Goal: Information Seeking & Learning: Compare options

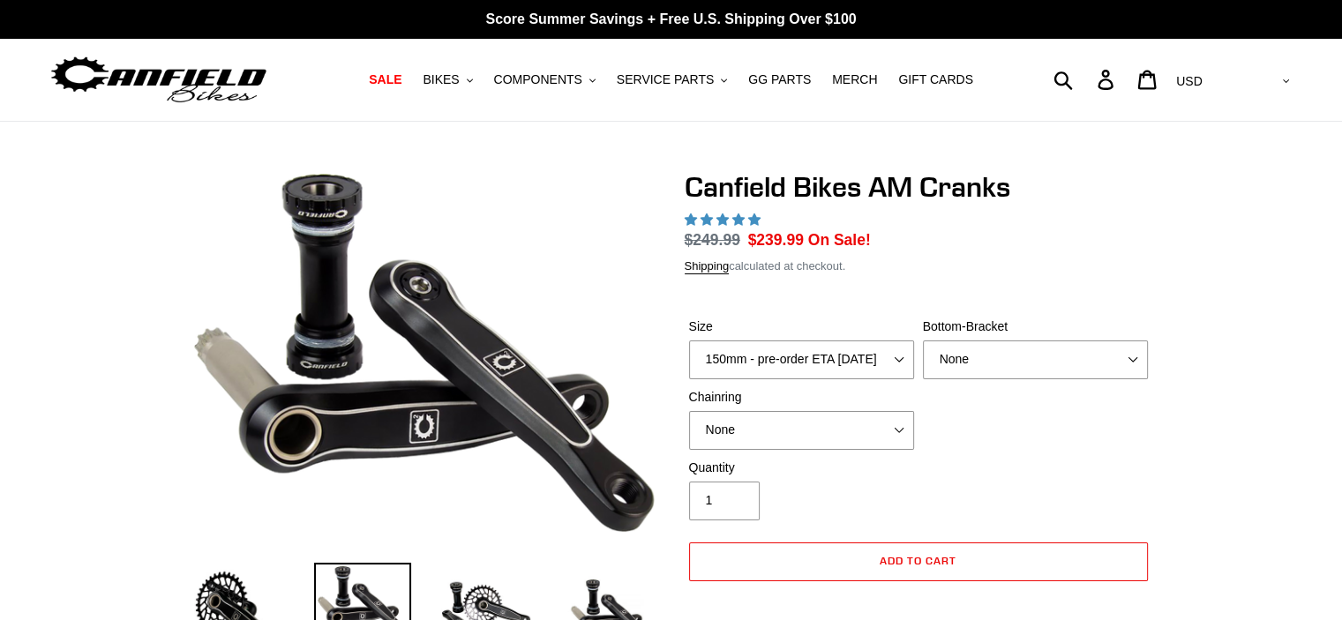
select select "highest-rating"
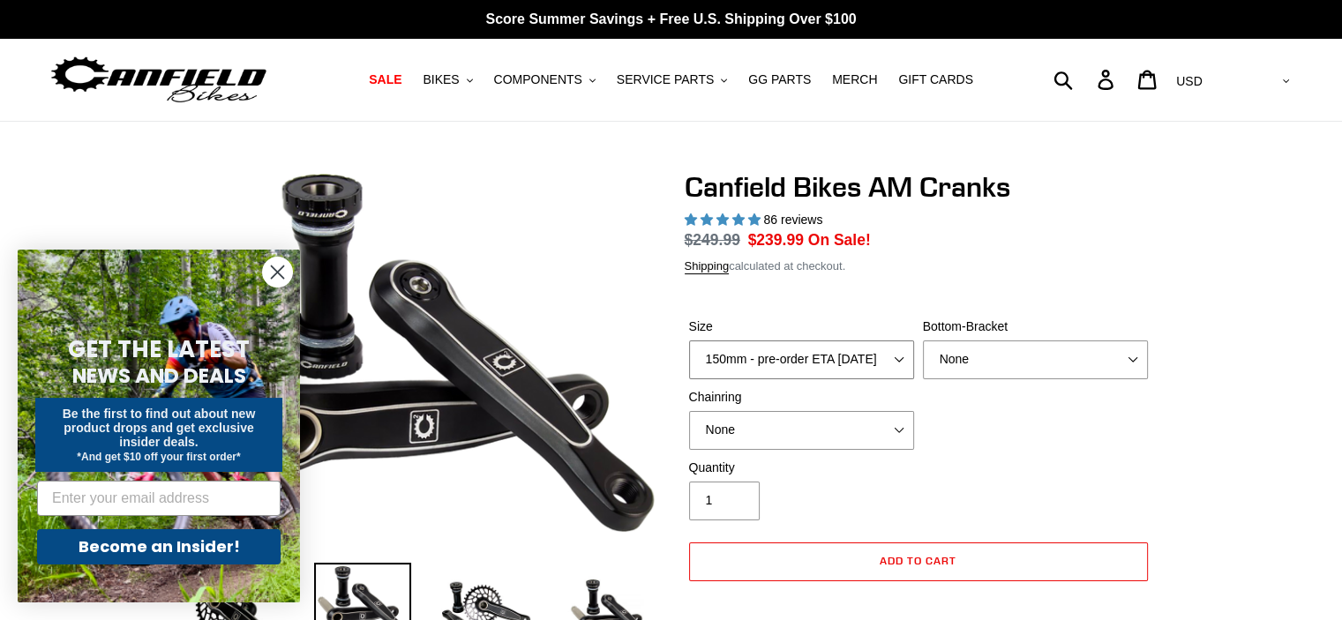
click at [896, 356] on select "150mm - pre-order ETA 9/30/25 155mm - pre-order ETA 9/30/25 160mm - pre-order E…" at bounding box center [801, 360] width 225 height 39
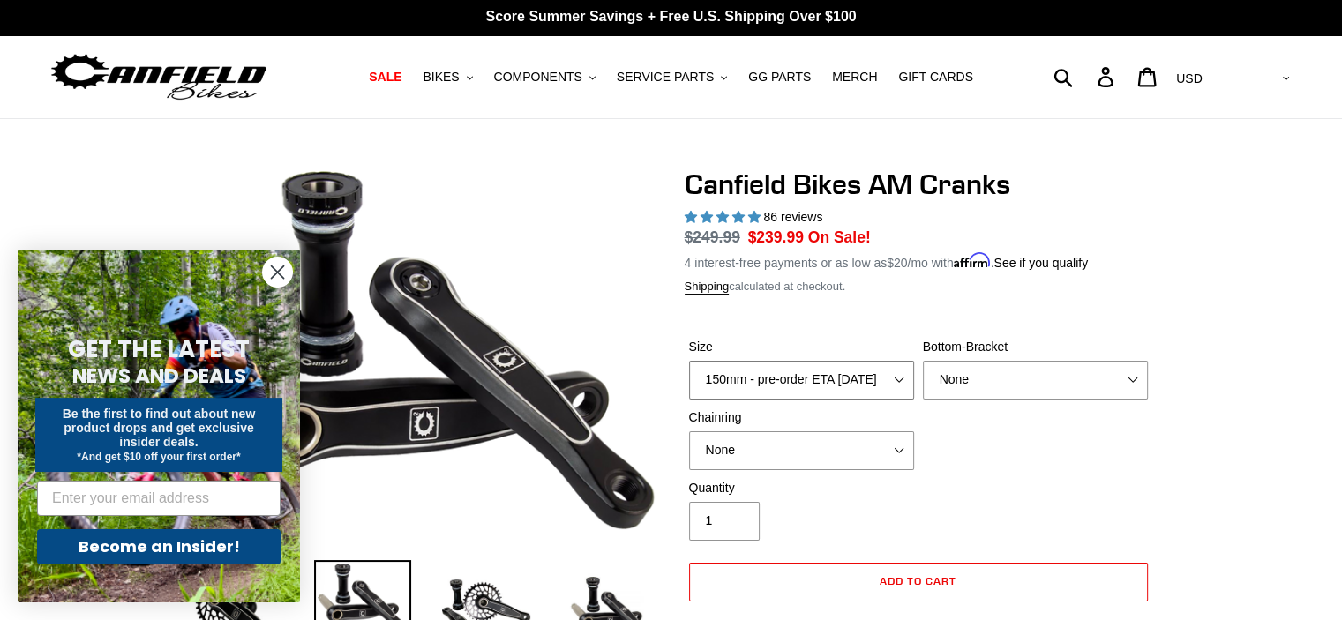
scroll to position [4, 0]
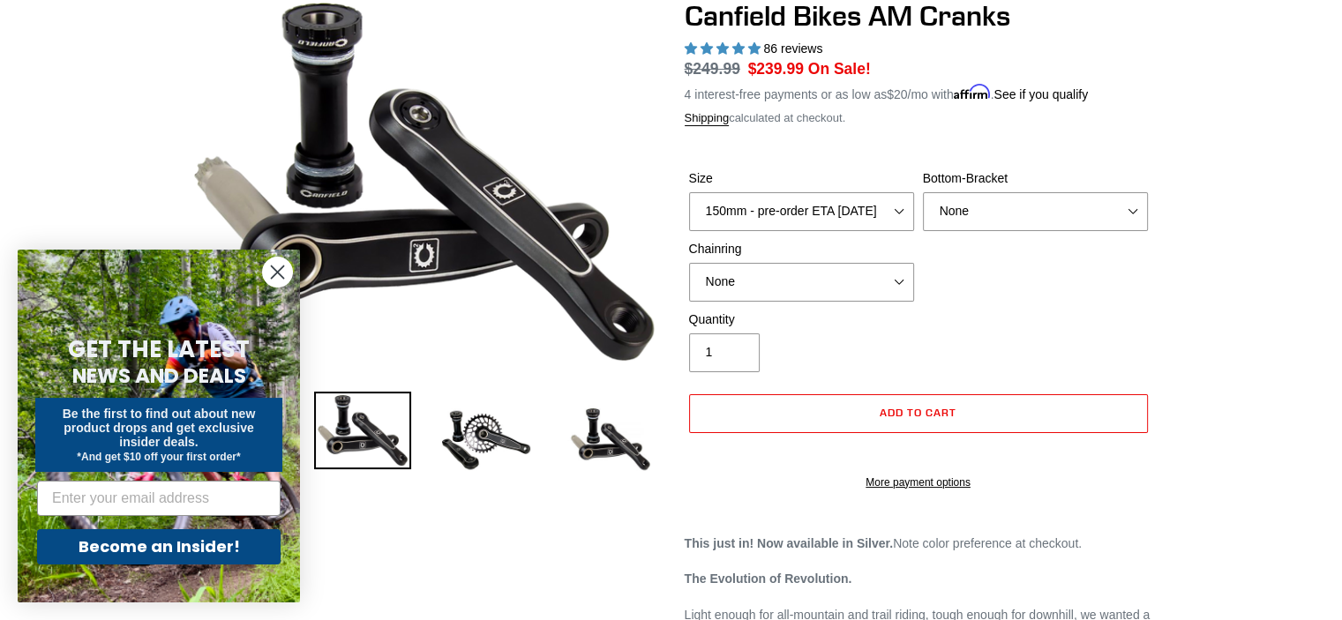
scroll to position [173, 0]
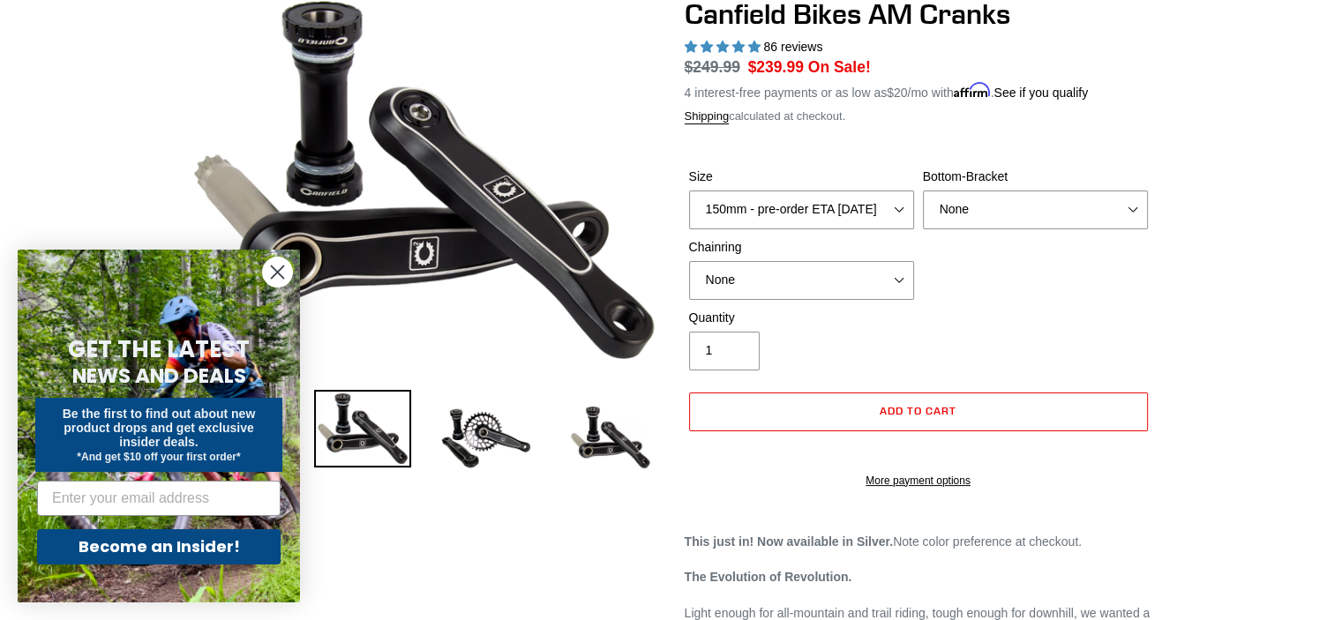
click at [273, 270] on circle "Close dialog" at bounding box center [277, 272] width 29 height 29
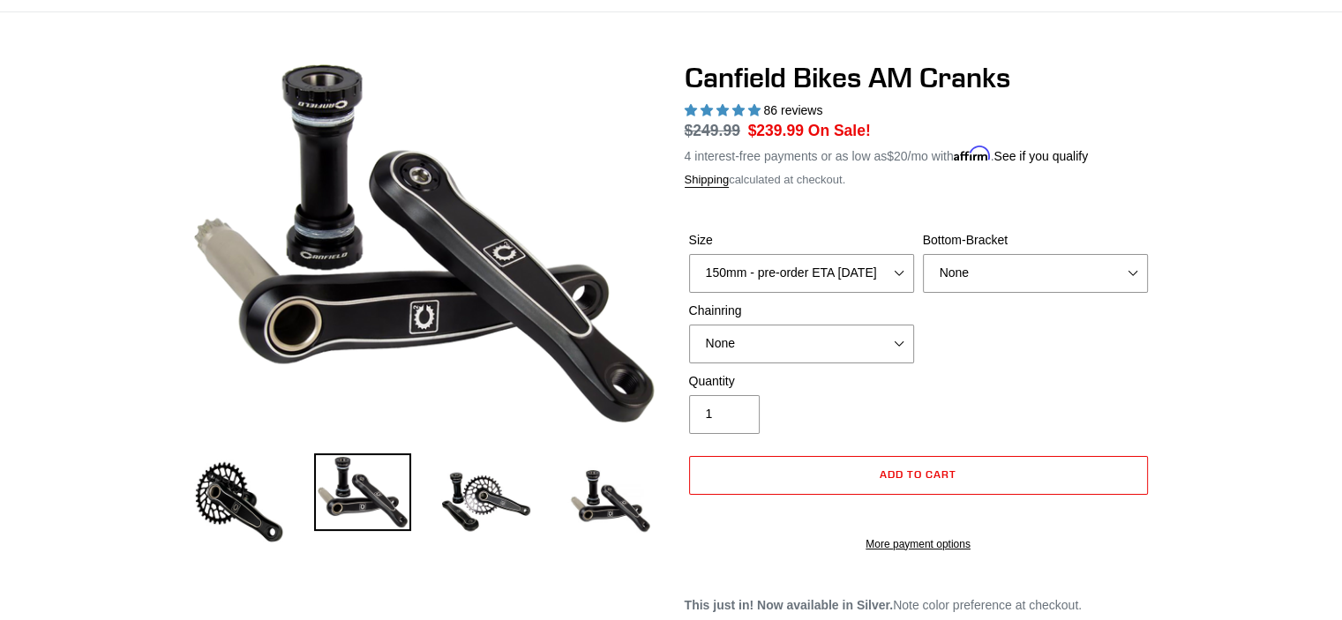
scroll to position [0, 0]
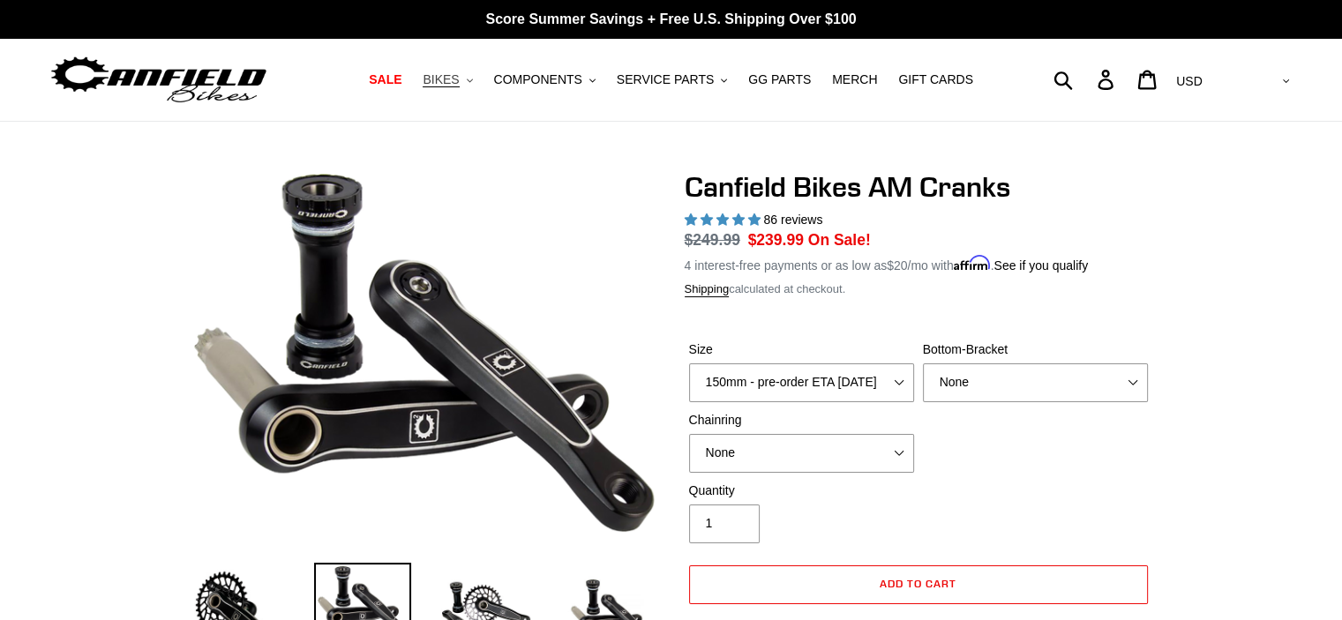
click at [459, 77] on span "BIKES" at bounding box center [441, 79] width 36 height 15
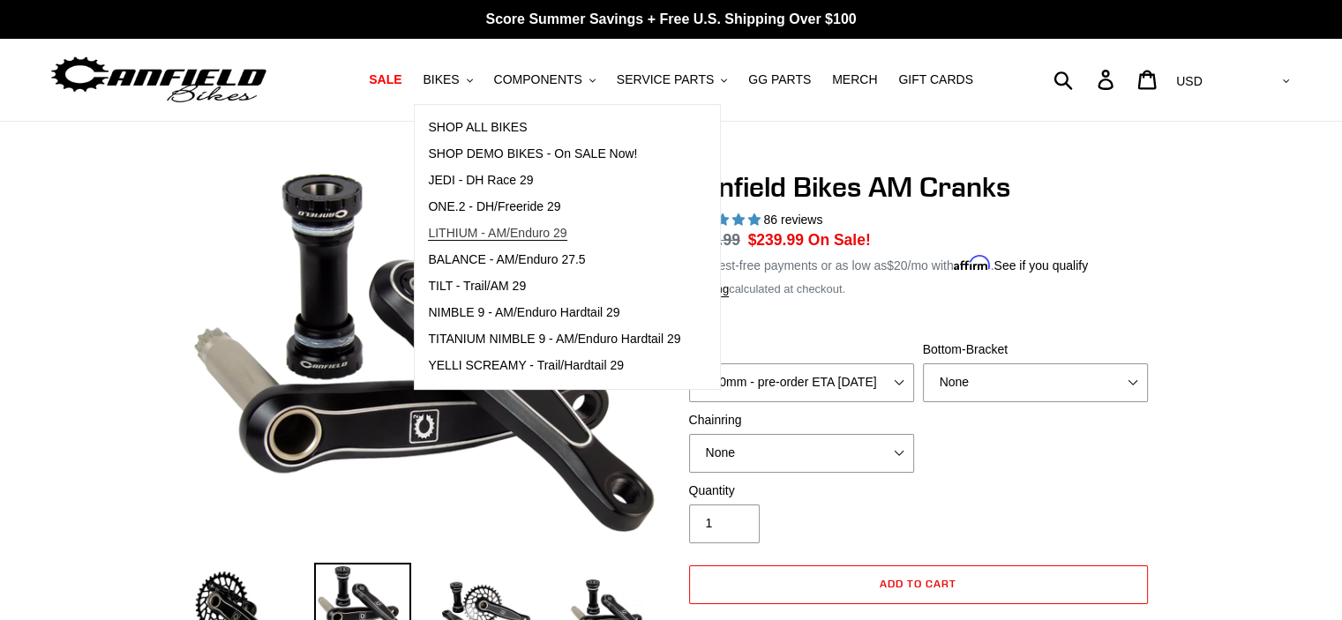
click at [512, 228] on span "LITHIUM - AM/Enduro 29" at bounding box center [497, 233] width 139 height 15
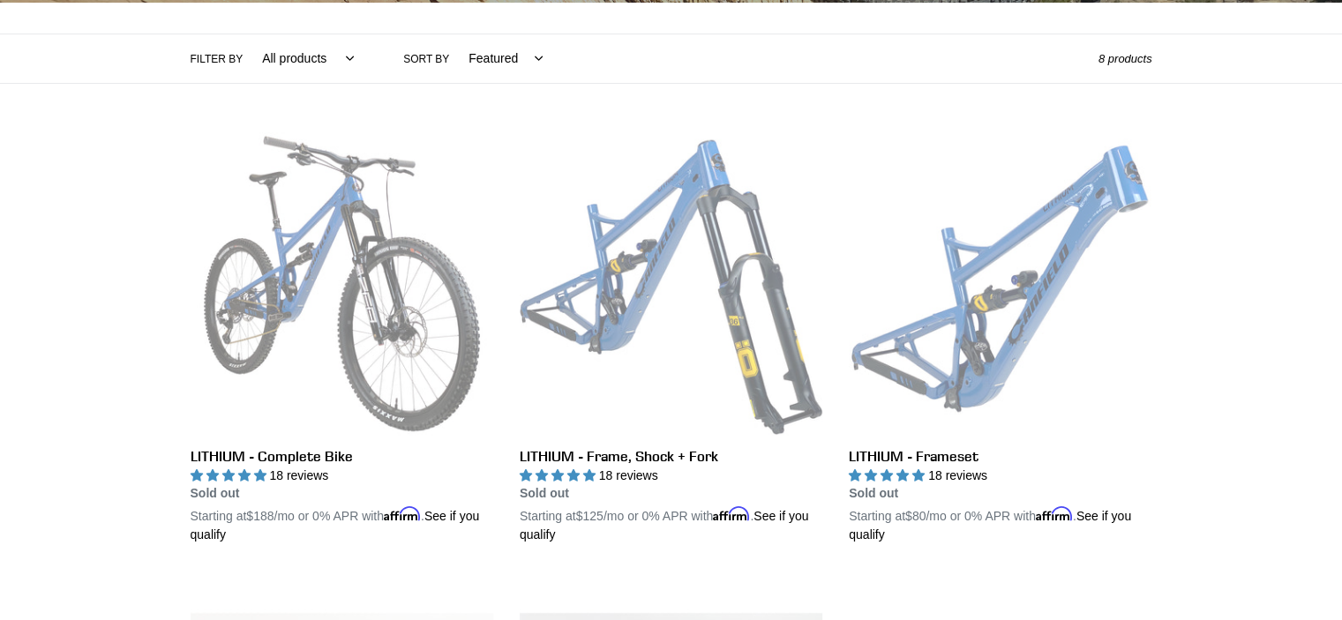
click at [510, 194] on li "LITHIUM - Frame, Shock + Fork LITHIUM - Frame, Shock + Fork 18 reviews Regular …" at bounding box center [657, 354] width 329 height 444
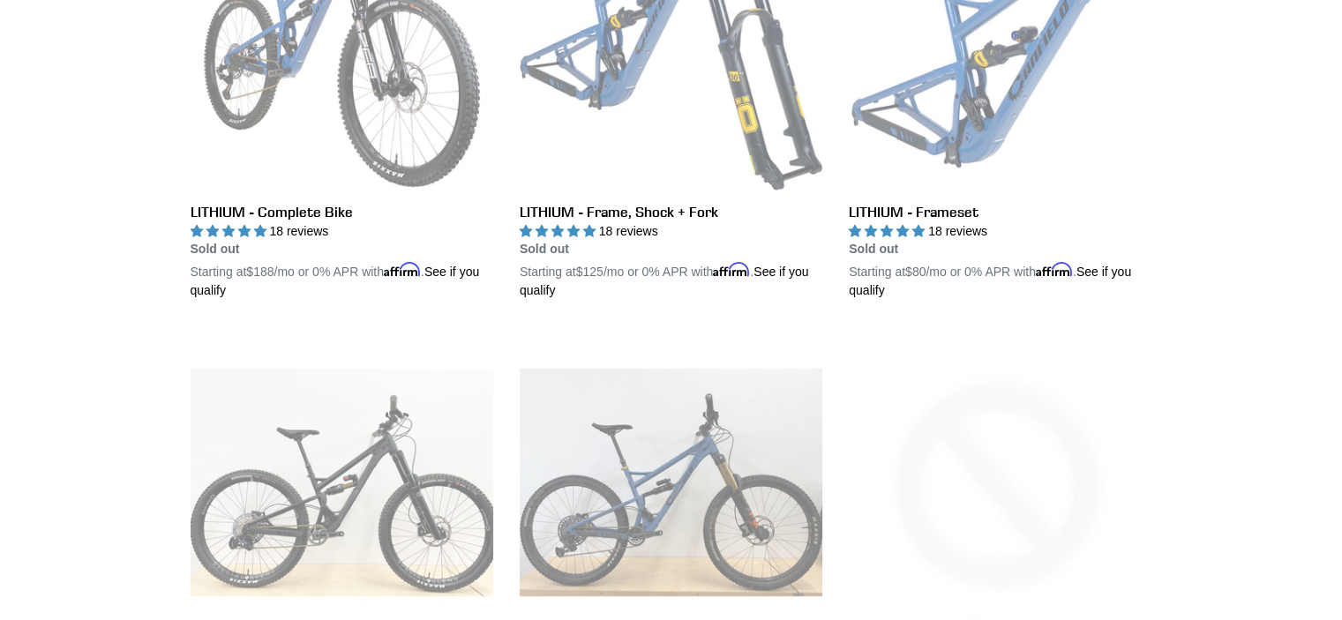
scroll to position [629, 0]
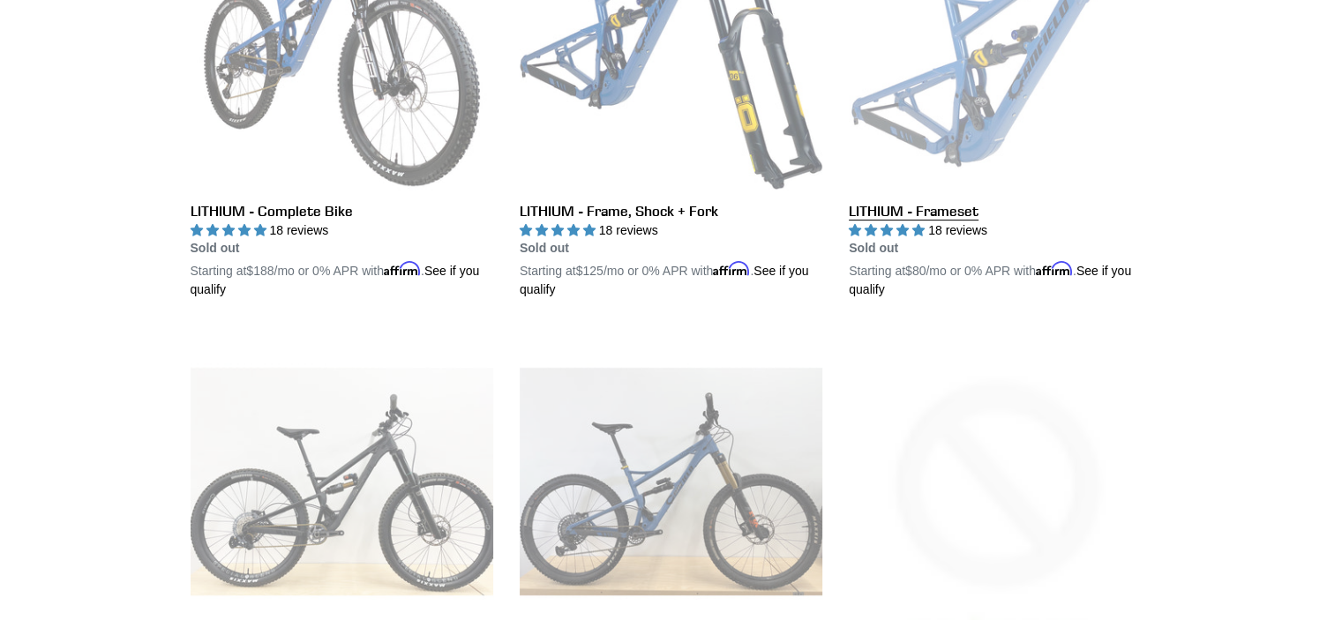
click at [930, 205] on link "LITHIUM - Frameset" at bounding box center [1000, 93] width 303 height 413
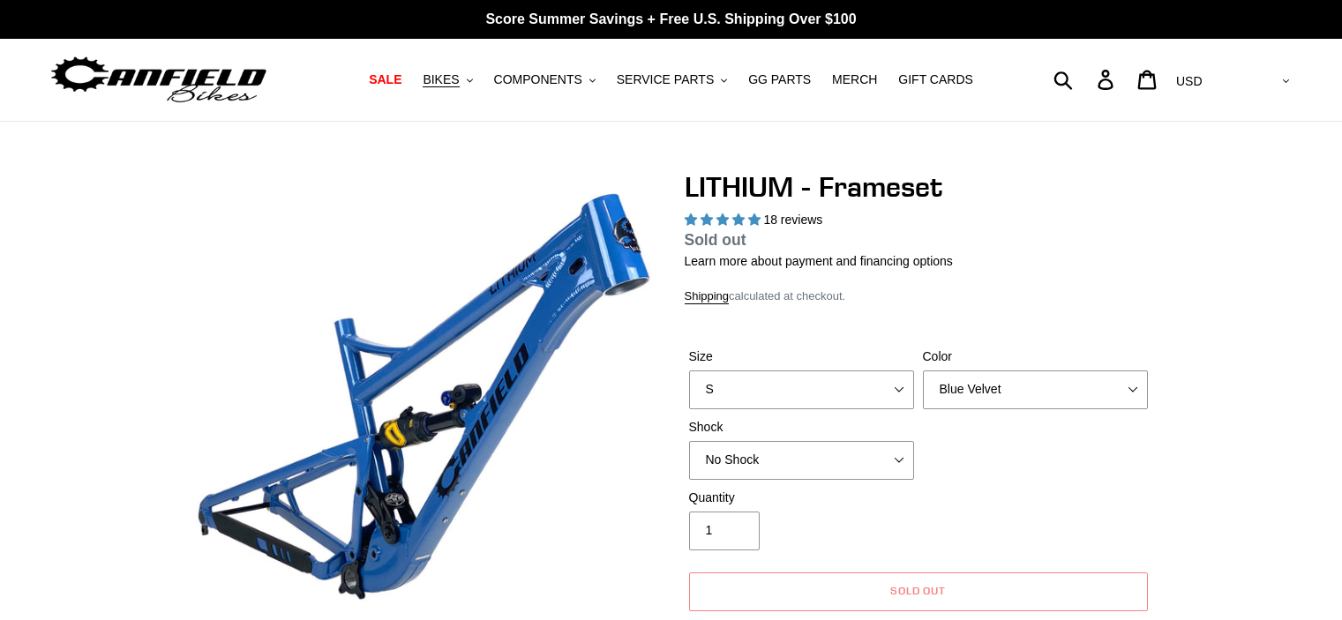
scroll to position [131, 0]
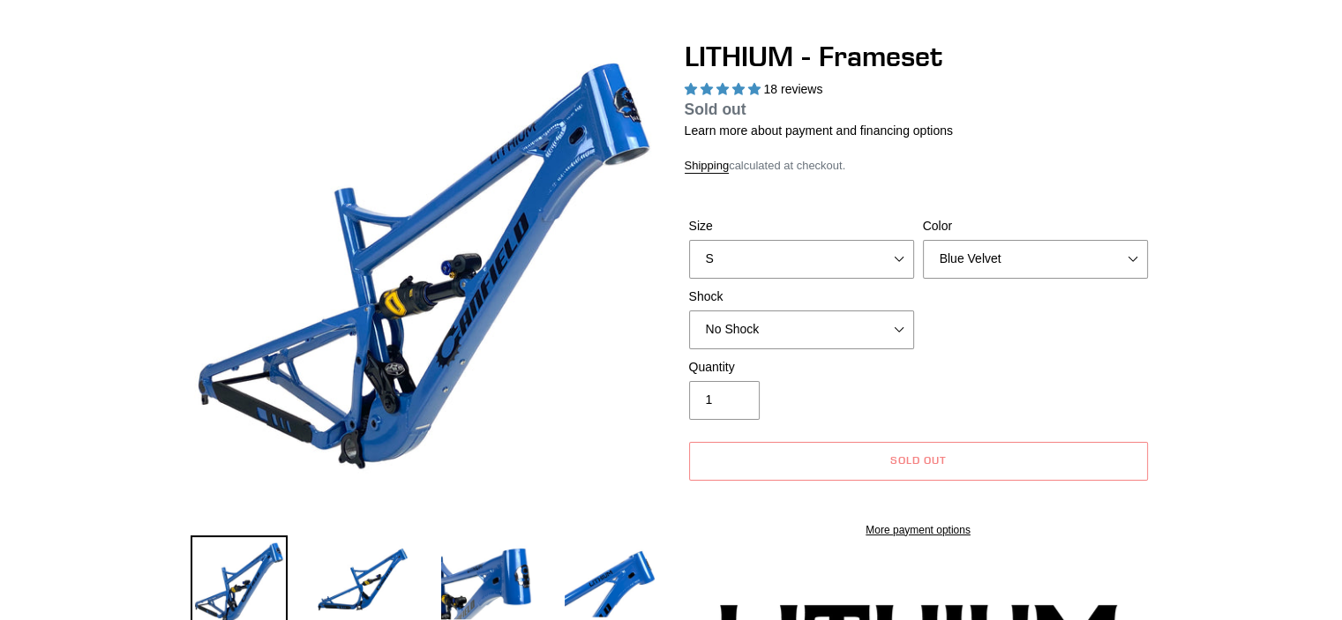
select select "highest-rating"
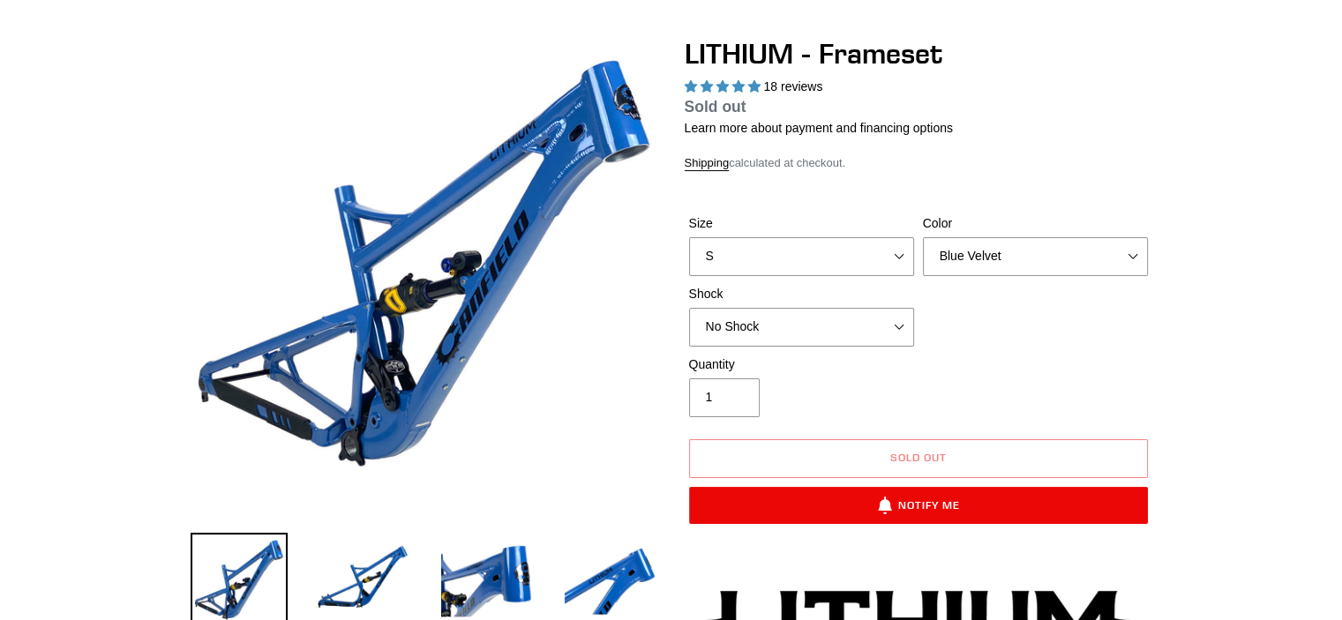
scroll to position [135, 0]
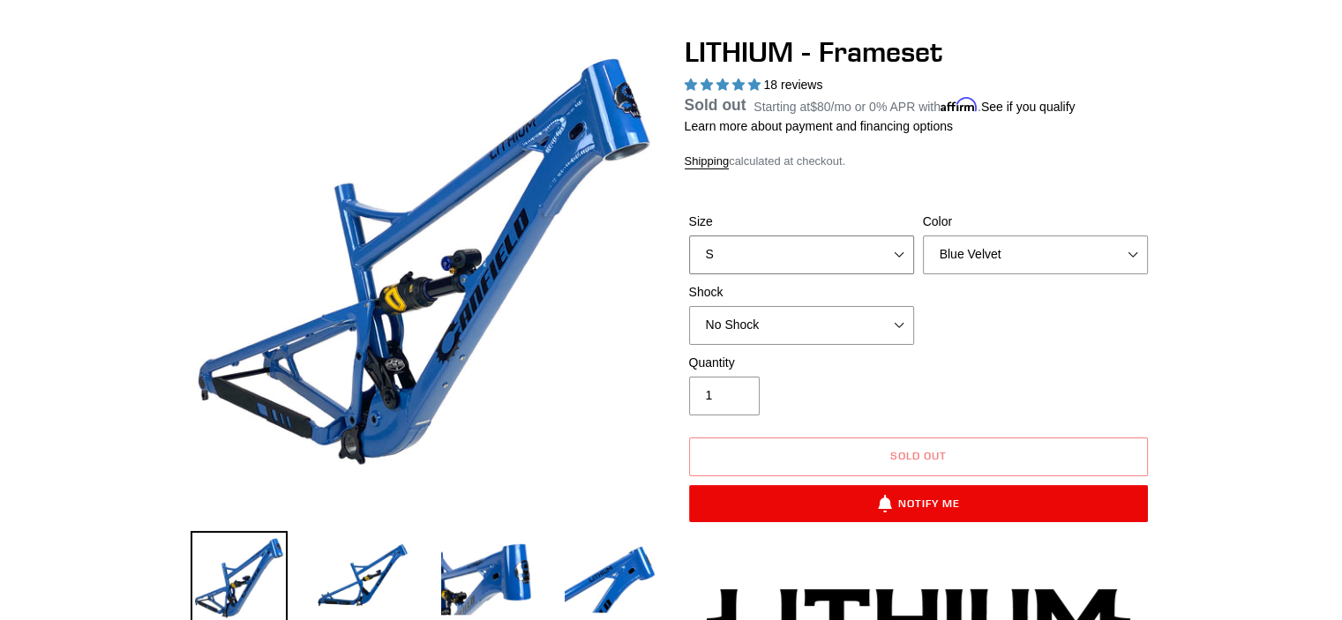
click at [903, 252] on select "S M L XL" at bounding box center [801, 255] width 225 height 39
select select "L"
click at [689, 256] on select "S M L XL" at bounding box center [801, 255] width 225 height 39
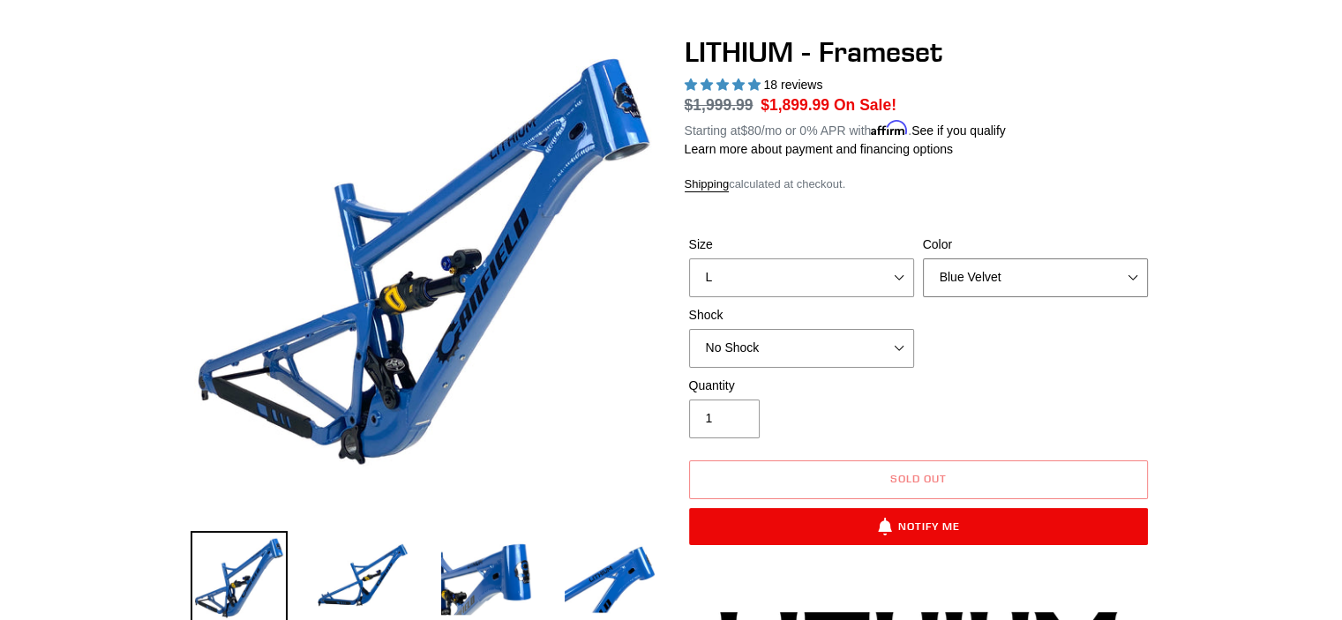
click at [1135, 278] on select "Blue Velvet Stealth Black" at bounding box center [1035, 277] width 225 height 39
click at [923, 258] on select "Blue Velvet Stealth Black" at bounding box center [1035, 277] width 225 height 39
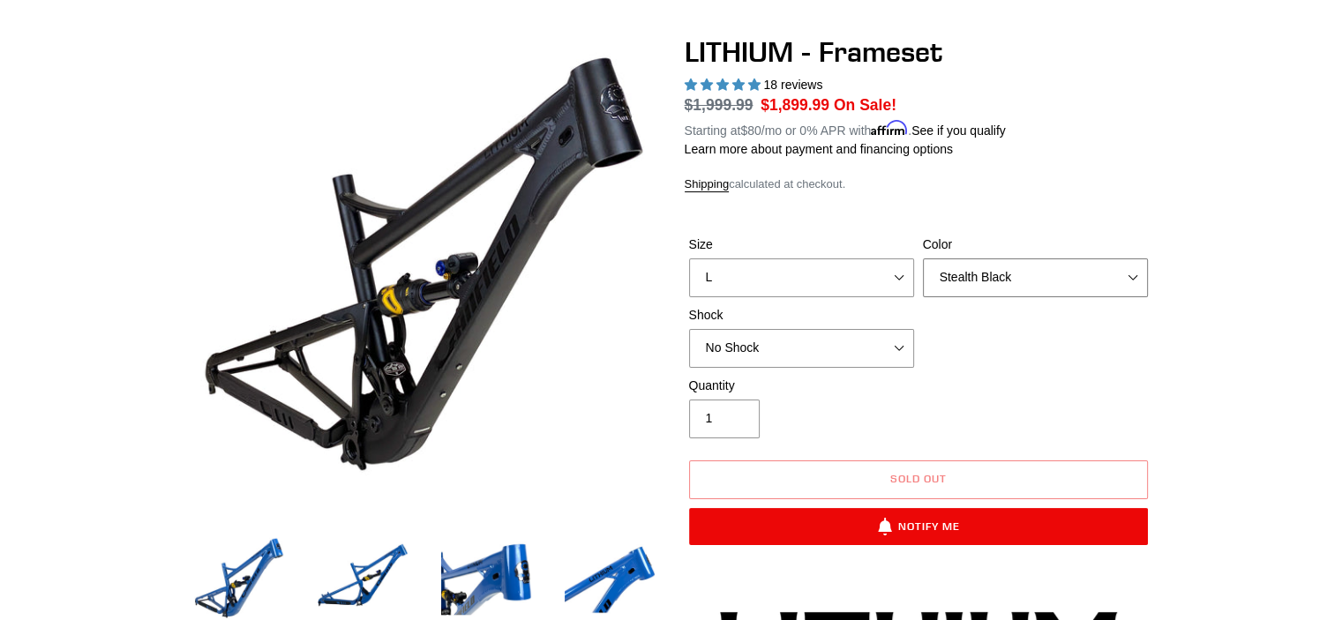
click at [1128, 273] on select "Blue Velvet Stealth Black" at bounding box center [1035, 277] width 225 height 39
select select "Blue Velvet"
click at [923, 258] on select "Blue Velvet Stealth Black" at bounding box center [1035, 277] width 225 height 39
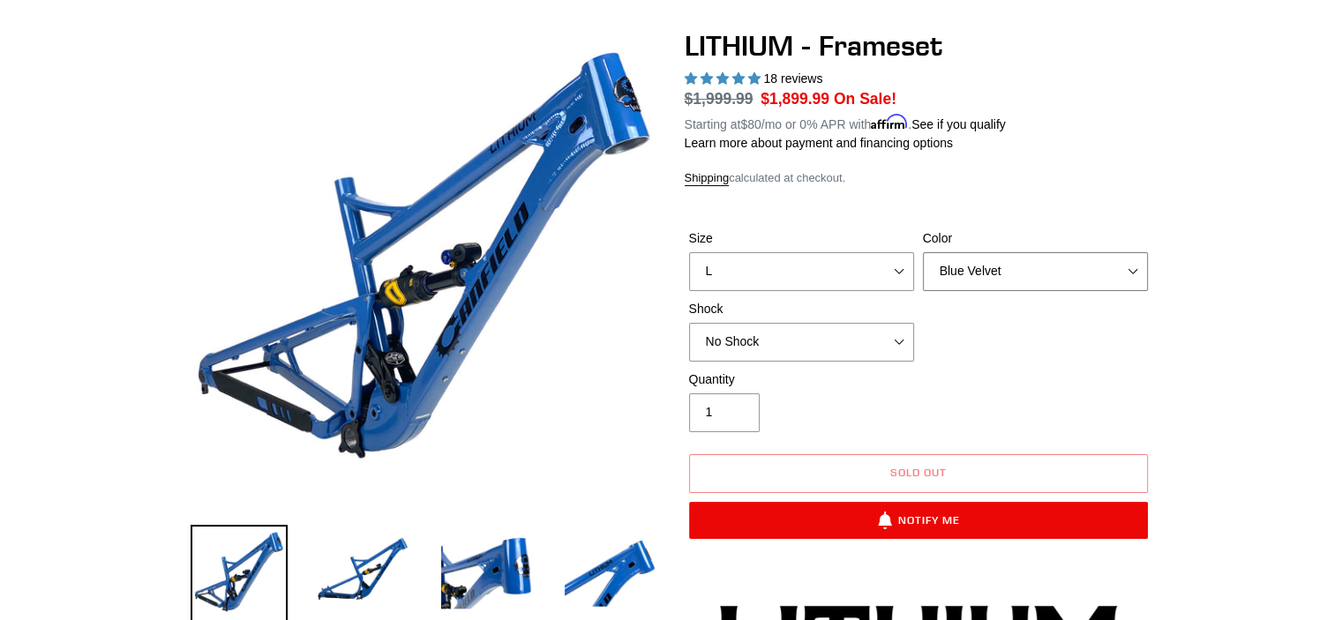
scroll to position [142, 0]
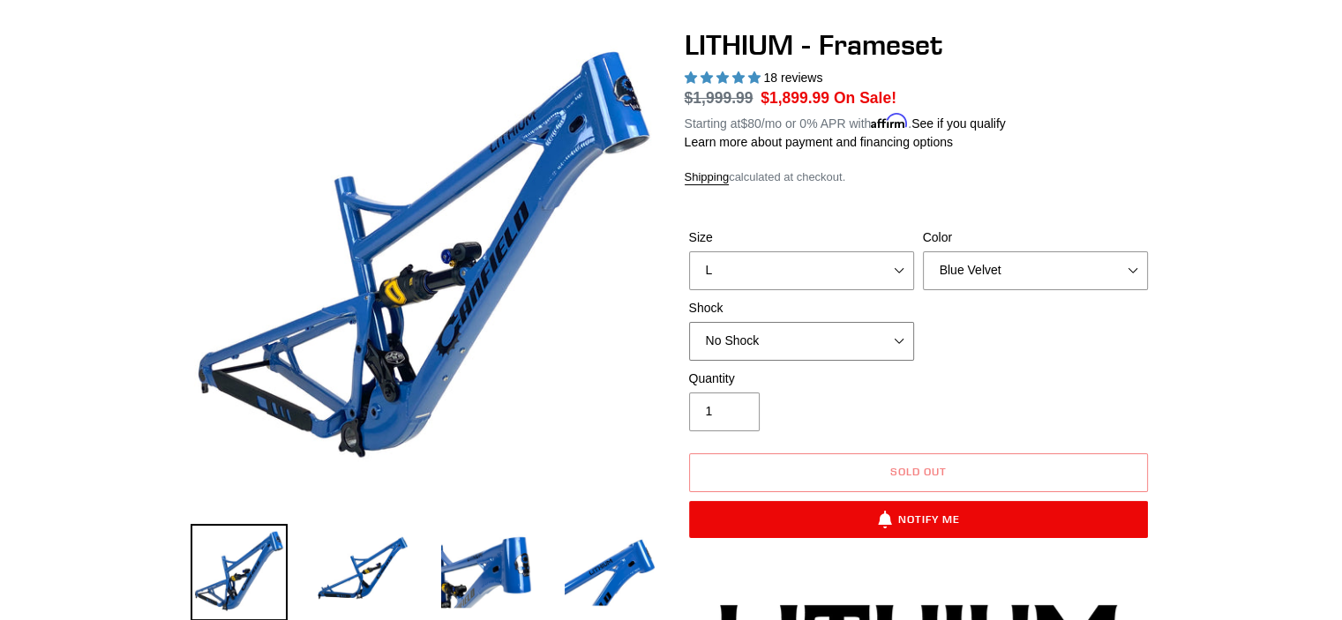
click at [895, 334] on select "No Shock Öhlins TTX2 Air Cane Creek DB Kitsuma Air Fox FLOAT X2 Factory Cane Cr…" at bounding box center [801, 341] width 225 height 39
select select "Öhlins TTX2 Air"
click at [689, 322] on select "No Shock Öhlins TTX2 Air Cane Creek DB Kitsuma Air Fox FLOAT X2 Factory Cane Cr…" at bounding box center [801, 341] width 225 height 39
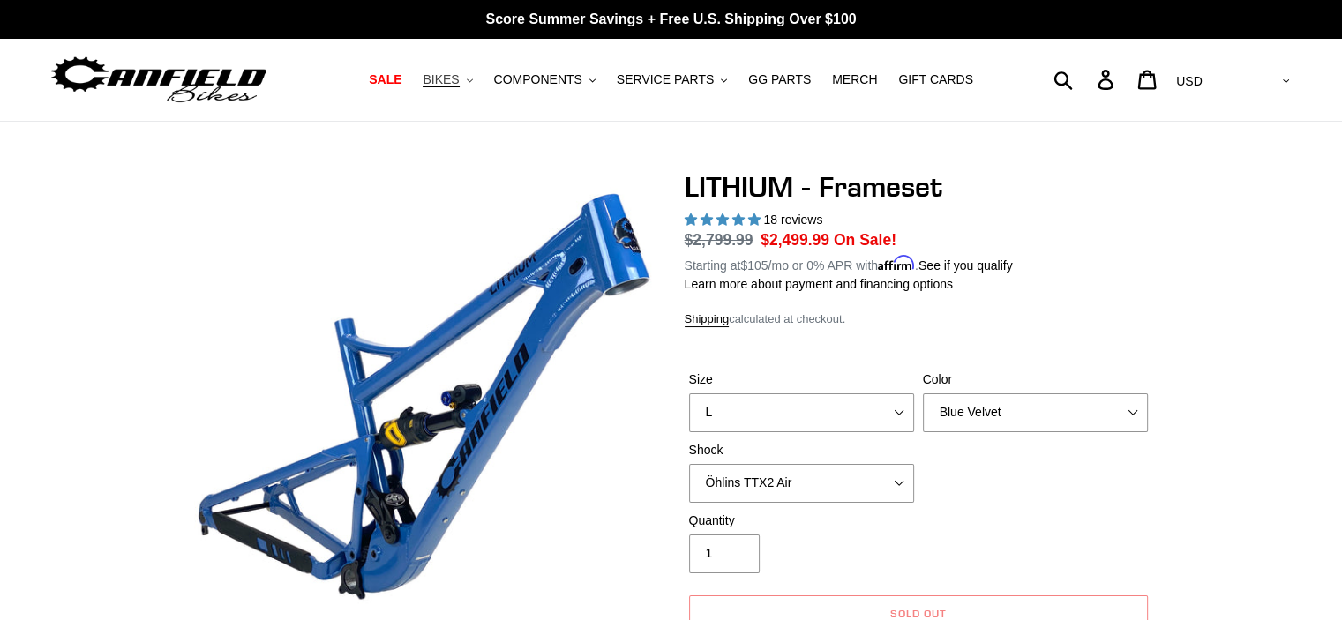
click at [459, 73] on span "BIKES" at bounding box center [441, 79] width 36 height 15
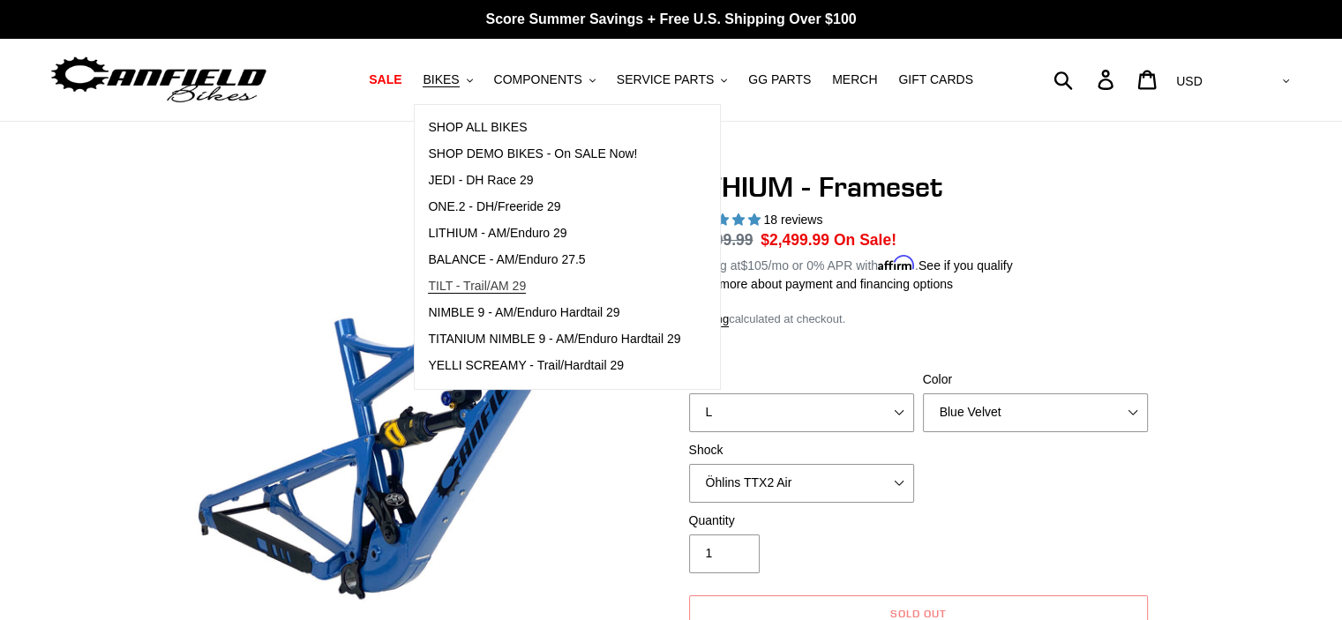
click at [508, 281] on span "TILT - Trail/AM 29" at bounding box center [477, 286] width 98 height 15
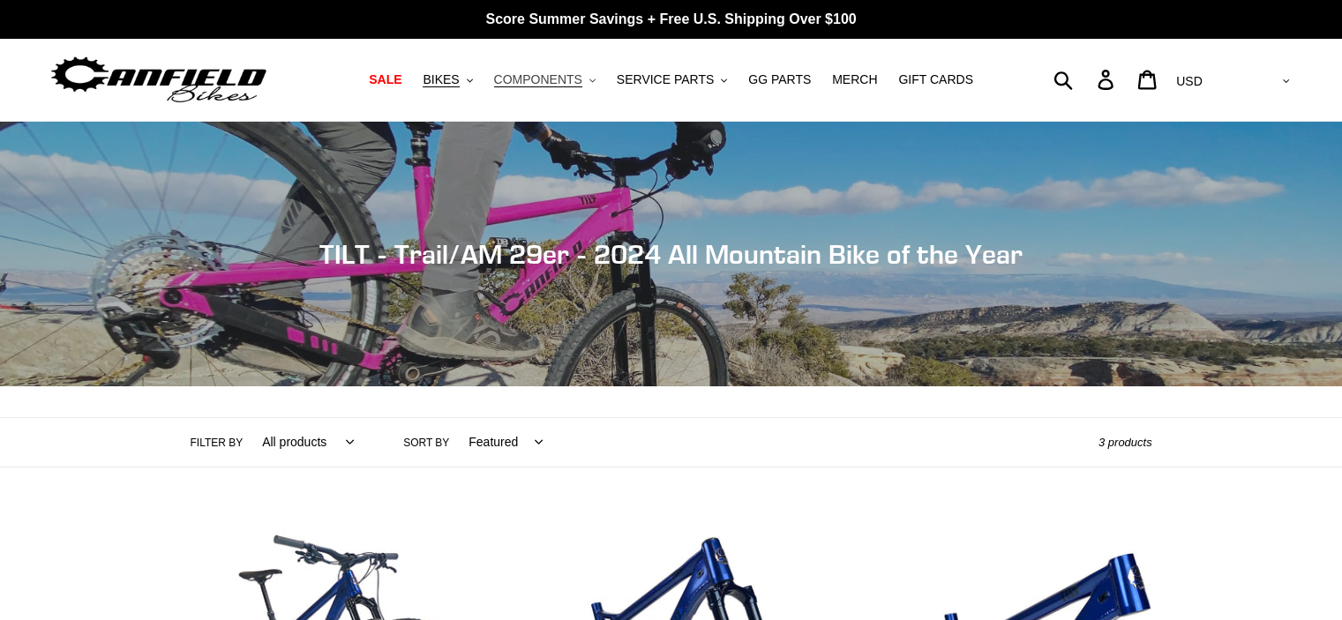
click at [560, 74] on span "COMPONENTS" at bounding box center [538, 79] width 88 height 15
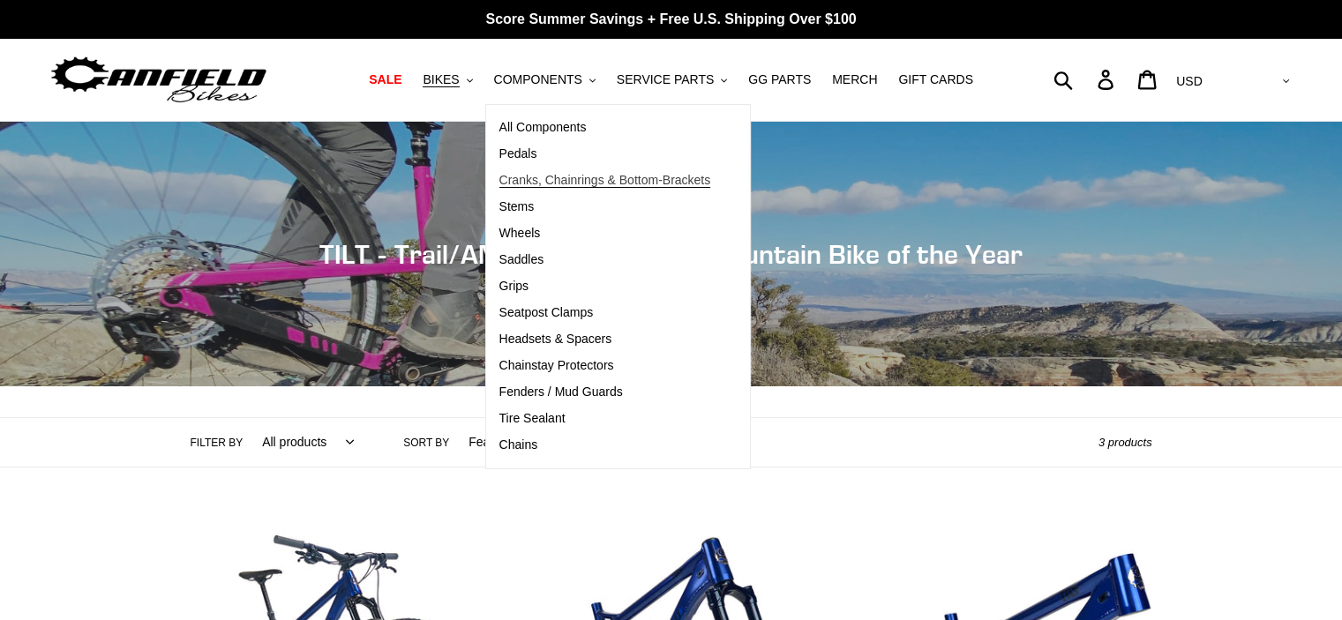
click at [539, 176] on span "Cranks, Chainrings & Bottom-Brackets" at bounding box center [605, 180] width 212 height 15
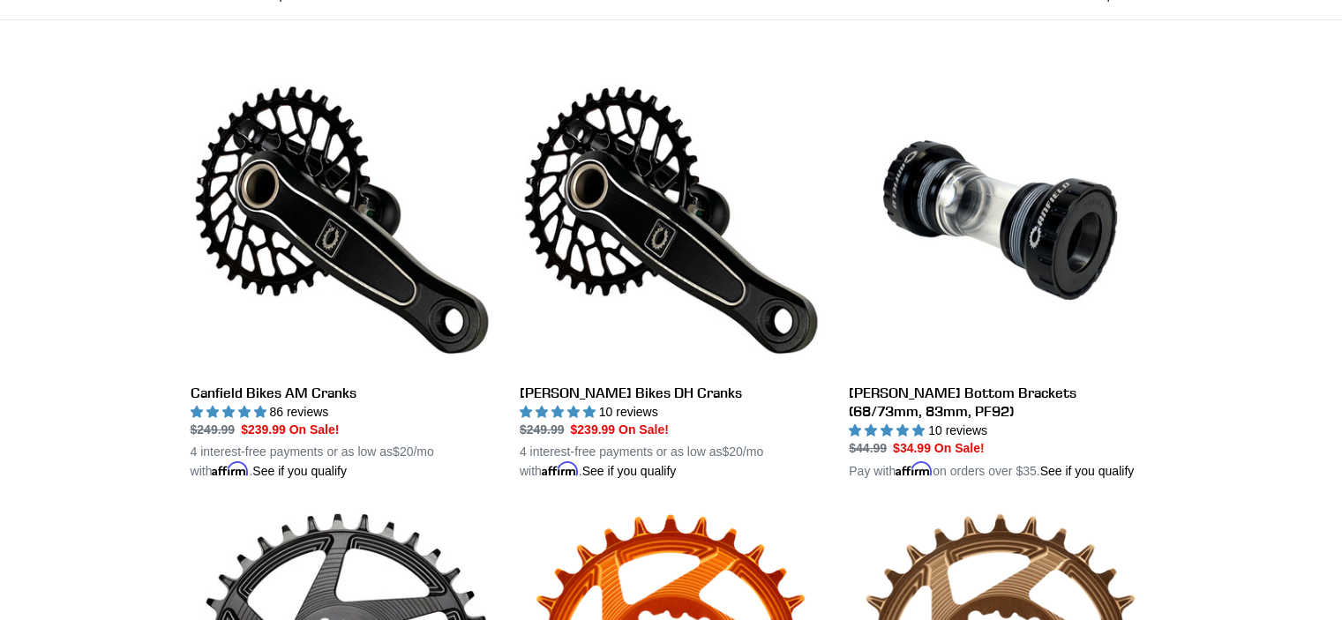
scroll to position [445, 0]
